Goal: Use online tool/utility: Utilize a website feature to perform a specific function

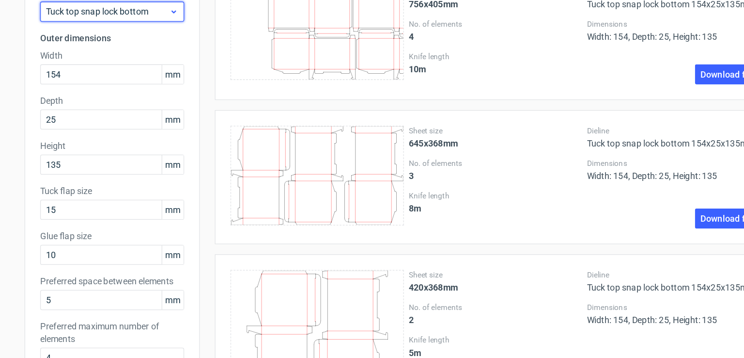
click at [166, 92] on span "Tuck top snap lock bottom" at bounding box center [145, 90] width 95 height 10
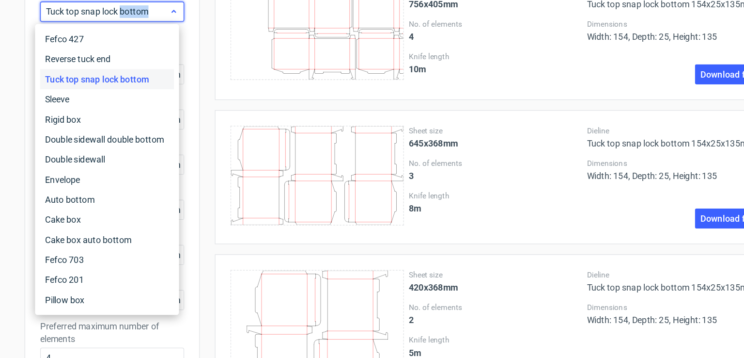
click at [166, 92] on span "Tuck top snap lock bottom" at bounding box center [145, 90] width 95 height 10
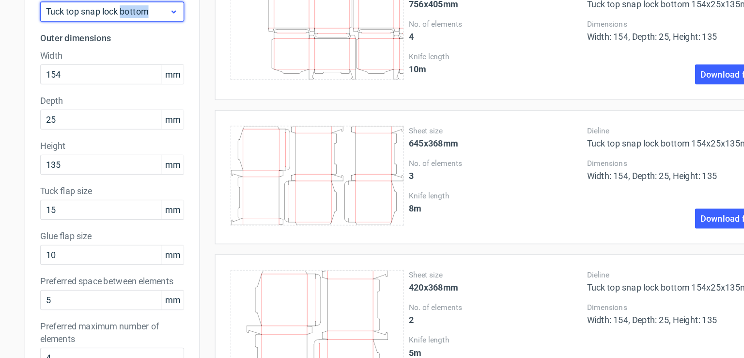
click at [166, 92] on span "Tuck top snap lock bottom" at bounding box center [145, 90] width 95 height 10
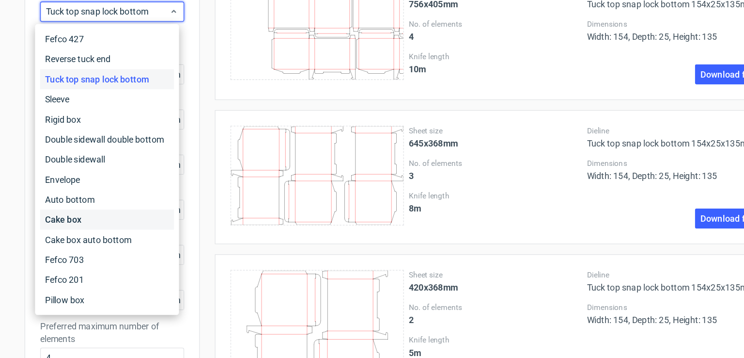
click at [132, 244] on div "Cake box" at bounding box center [146, 251] width 104 height 16
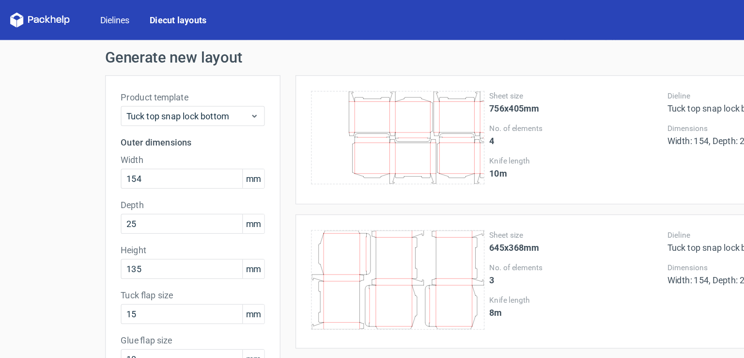
click at [86, 16] on link "Dielines" at bounding box center [89, 16] width 38 height 10
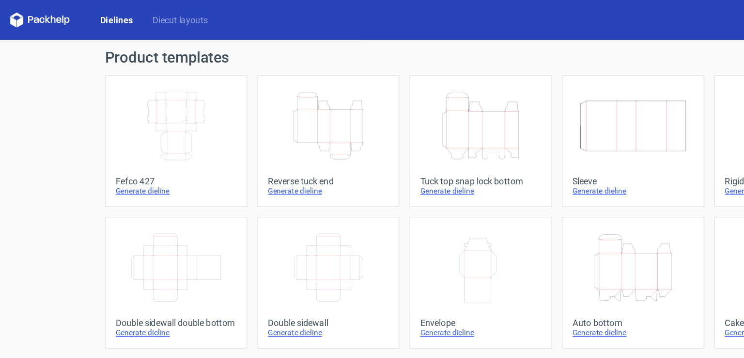
click at [136, 97] on icon "Width Depth Height" at bounding box center [137, 97] width 86 height 54
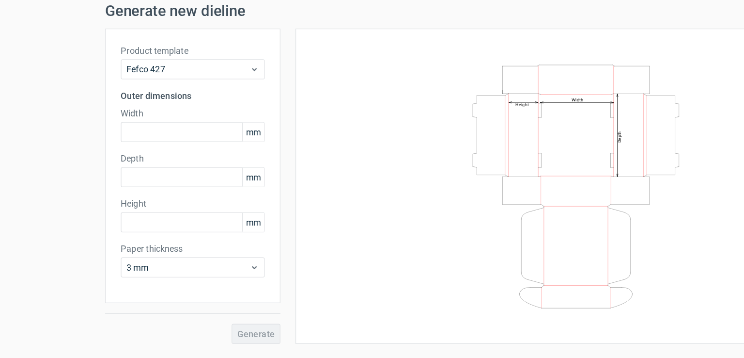
click at [197, 141] on span "mm" at bounding box center [196, 138] width 17 height 15
click at [133, 139] on input "text" at bounding box center [149, 138] width 111 height 16
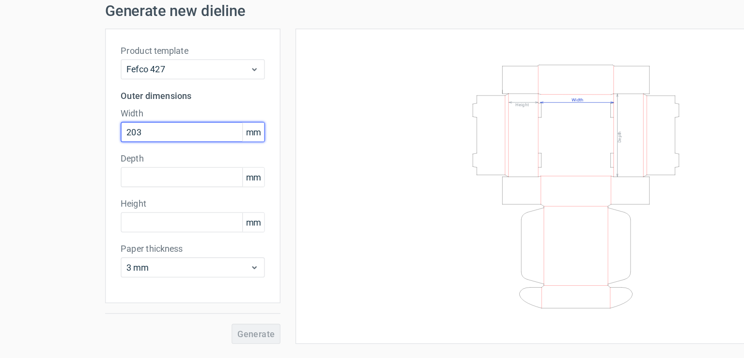
type input "203"
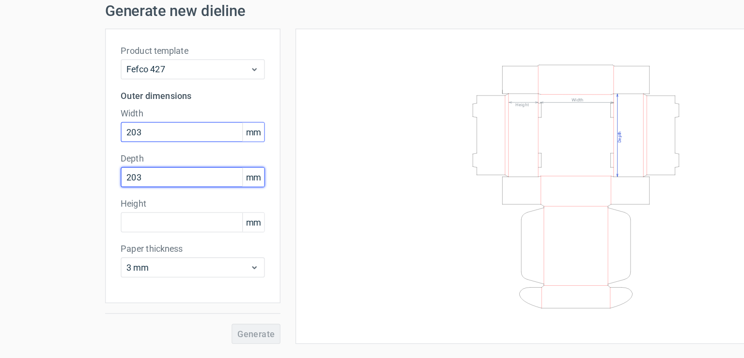
type input "203"
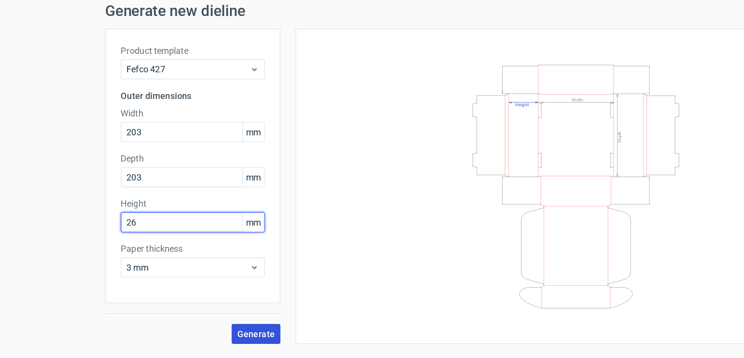
type input "26"
click at [203, 295] on span "Generate" at bounding box center [198, 294] width 29 height 7
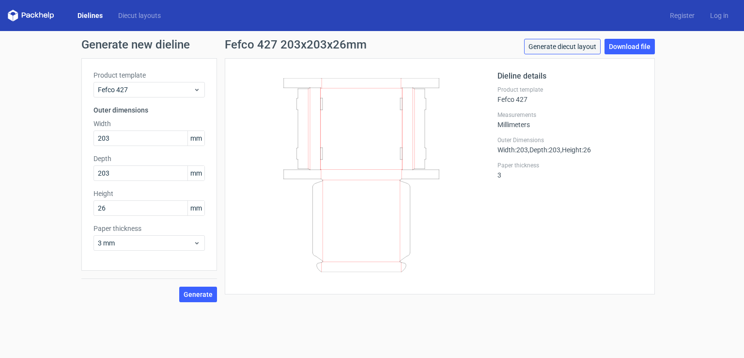
click at [569, 47] on link "Generate diecut layout" at bounding box center [562, 47] width 77 height 16
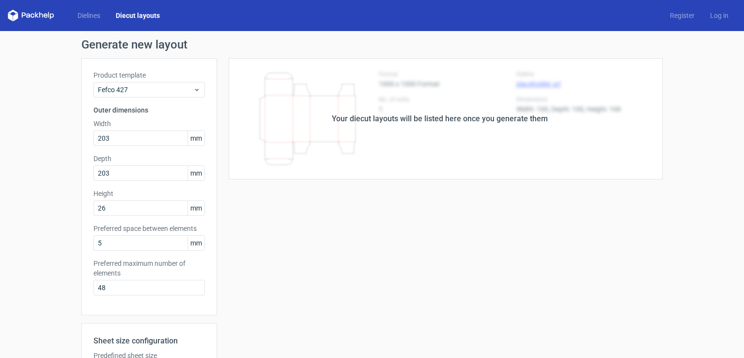
click at [569, 47] on h1 "Generate new layout" at bounding box center [372, 45] width 582 height 12
click at [221, 103] on div "Your diecut layouts will be listed here once you generate them" at bounding box center [440, 118] width 446 height 121
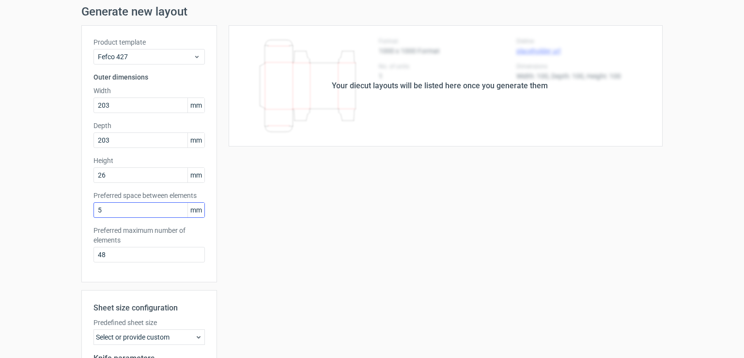
scroll to position [33, 0]
click at [125, 252] on input "48" at bounding box center [149, 255] width 111 height 16
type input "4"
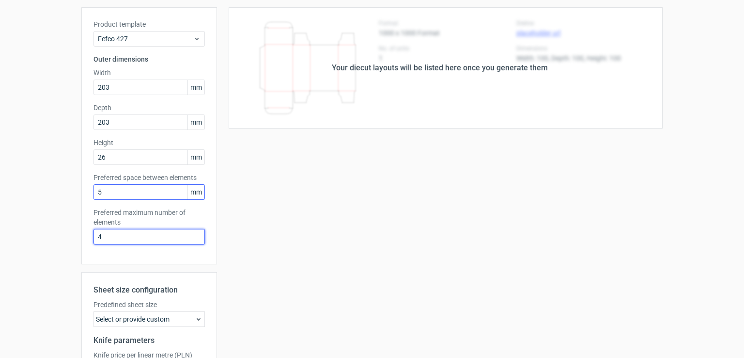
scroll to position [164, 0]
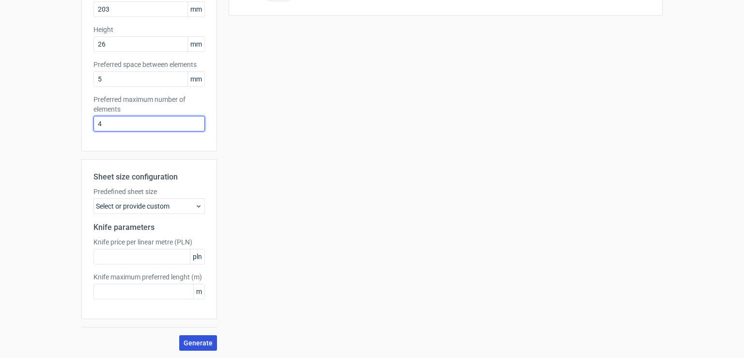
type input "4"
click at [204, 342] on span "Generate" at bounding box center [198, 342] width 29 height 7
